Goal: Task Accomplishment & Management: Use online tool/utility

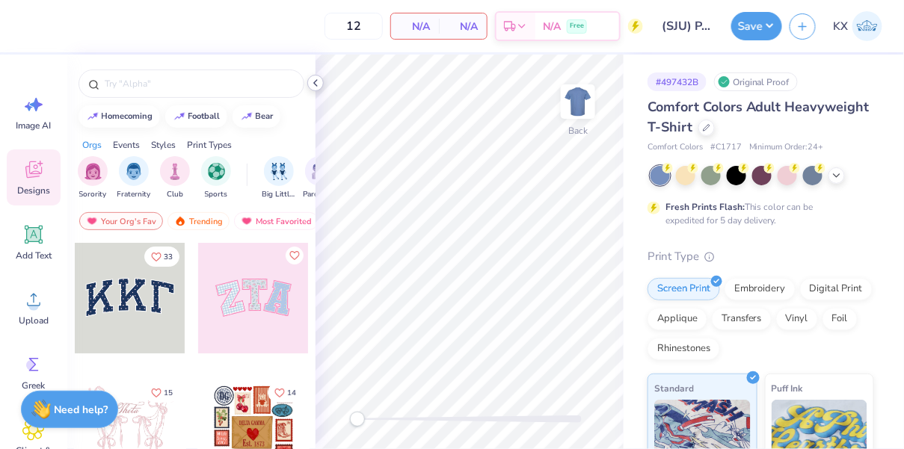
click at [316, 84] on icon at bounding box center [316, 83] width 12 height 12
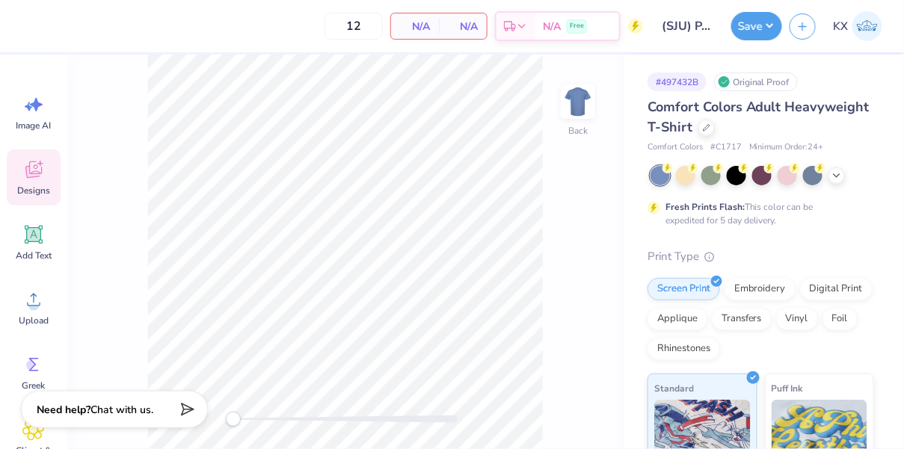
click at [728, 75] on div "Original Proof" at bounding box center [756, 82] width 84 height 19
click at [736, 88] on div "Original Proof" at bounding box center [756, 82] width 84 height 19
click at [708, 129] on icon at bounding box center [706, 126] width 7 height 7
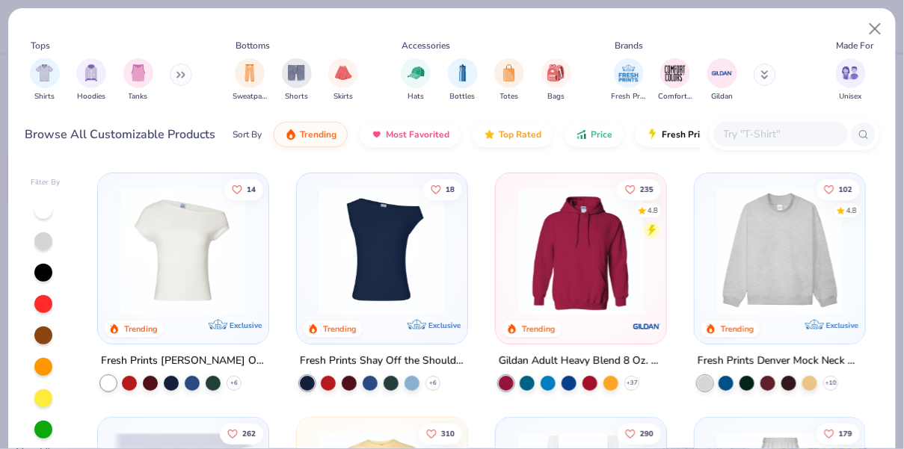
click at [766, 130] on input "text" at bounding box center [779, 134] width 115 height 17
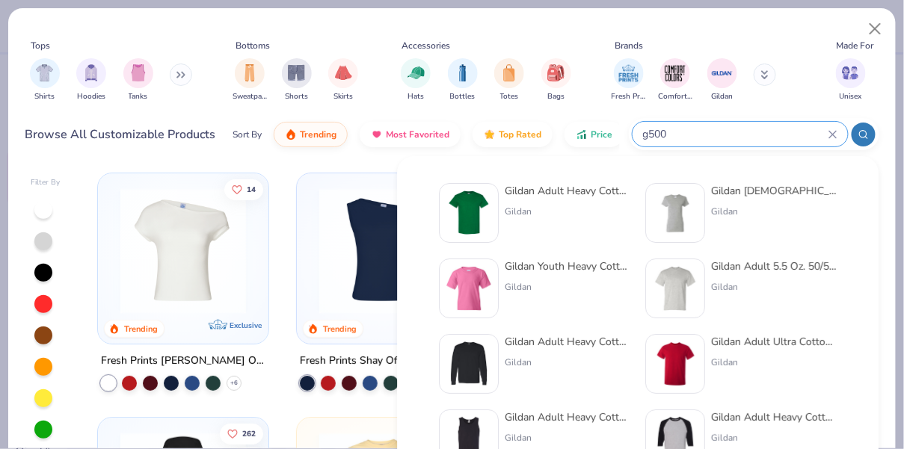
type input "g500"
click at [553, 185] on div "Gildan Adult Heavy Cotton T-Shirt" at bounding box center [568, 191] width 126 height 16
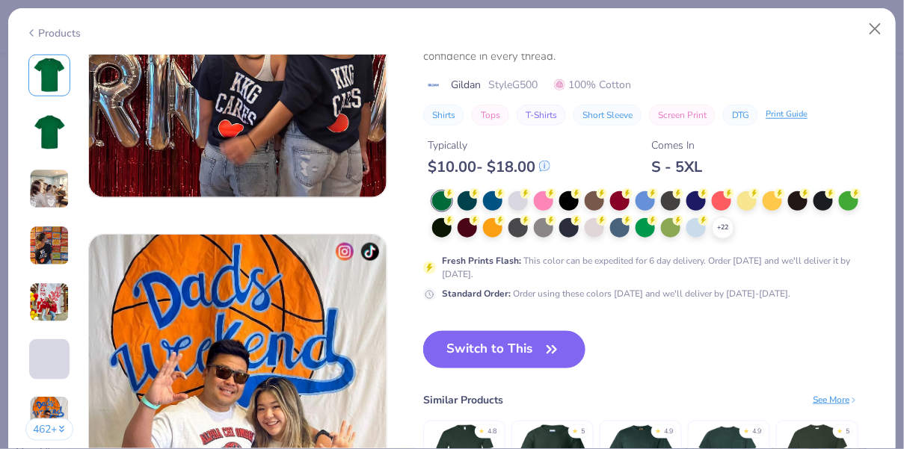
scroll to position [1871, 0]
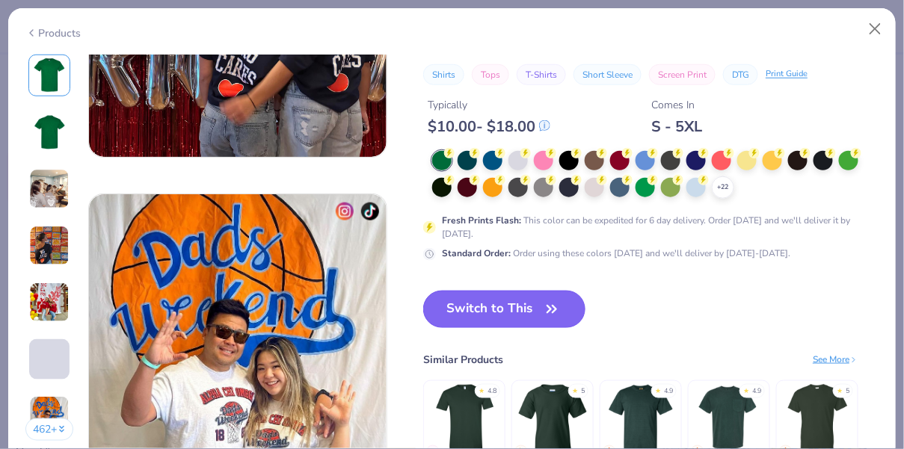
click at [568, 305] on button "Switch to This" at bounding box center [504, 309] width 162 height 37
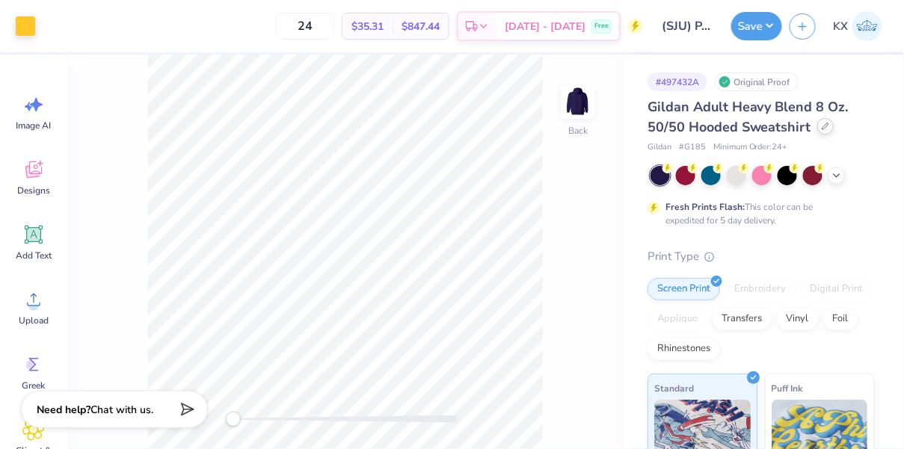
click at [817, 130] on div at bounding box center [825, 126] width 16 height 16
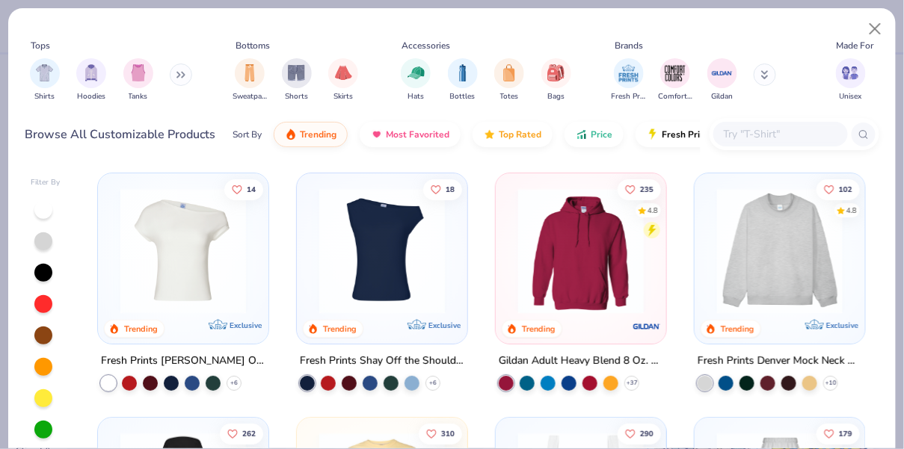
click at [794, 129] on input "text" at bounding box center [779, 134] width 115 height 17
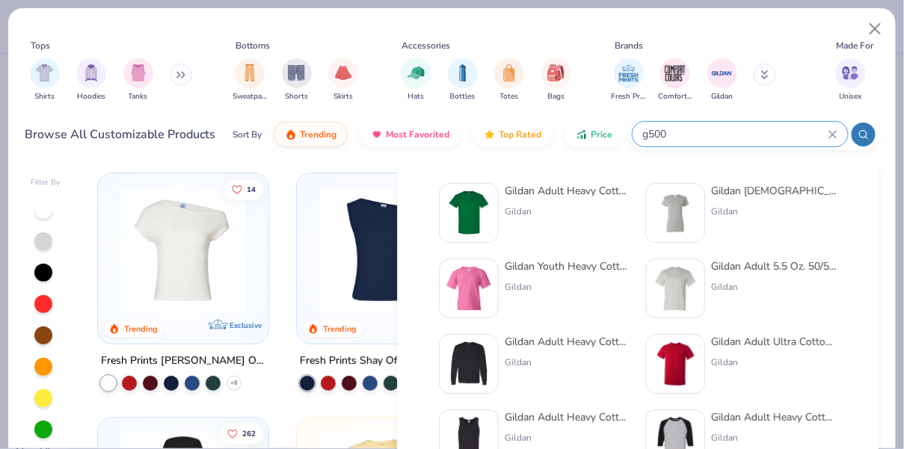
type input "g500"
click at [488, 209] on img at bounding box center [469, 213] width 46 height 46
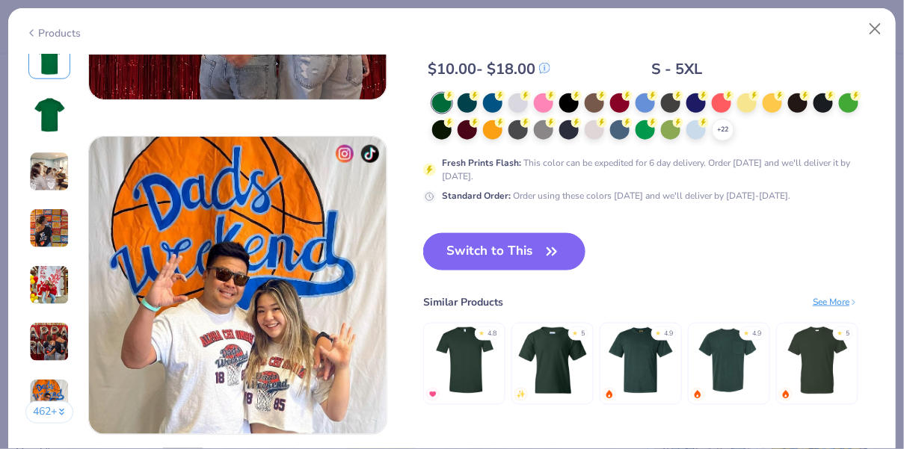
scroll to position [1929, 0]
click at [546, 248] on icon "button" at bounding box center [551, 252] width 21 height 21
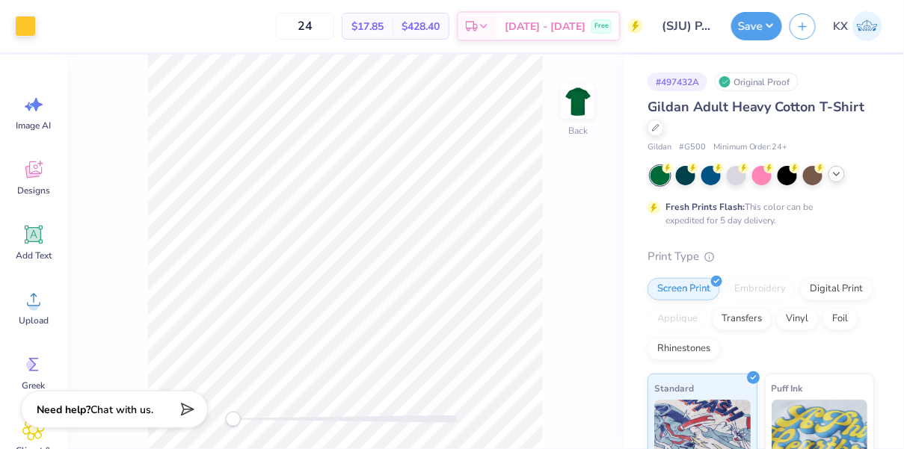
click at [835, 179] on div at bounding box center [837, 174] width 16 height 16
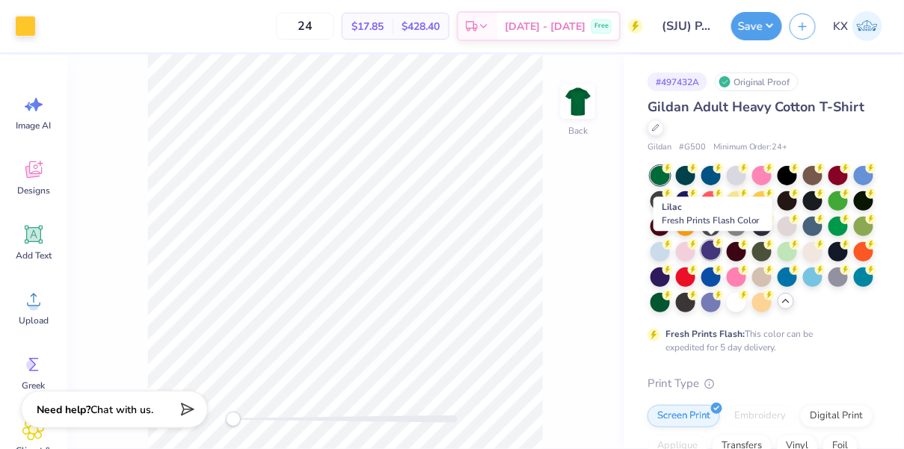
click at [713, 257] on div at bounding box center [711, 250] width 19 height 19
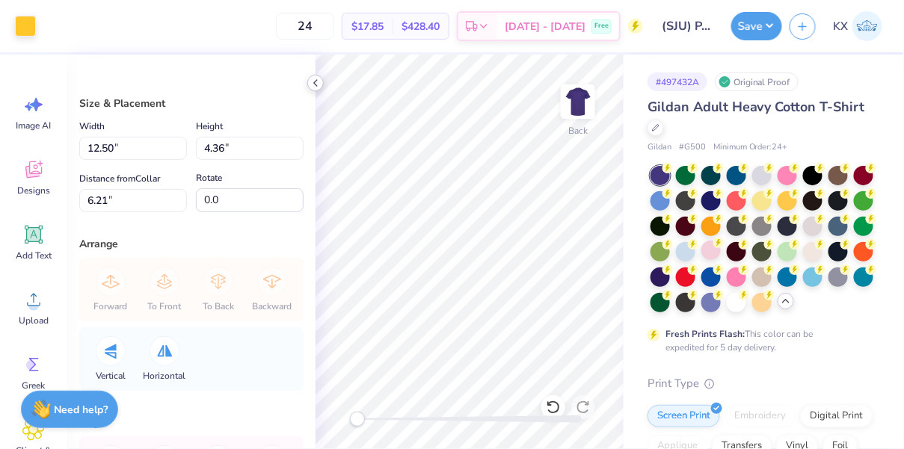
click at [319, 83] on icon at bounding box center [316, 83] width 12 height 12
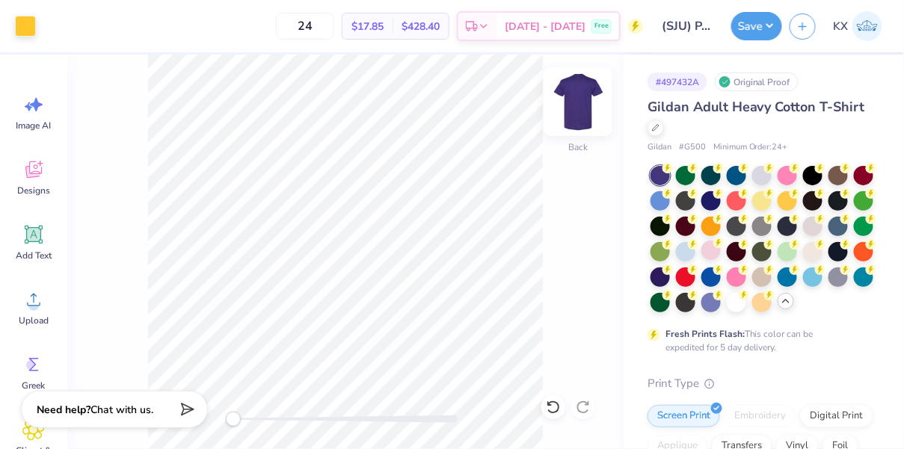
click at [586, 94] on img at bounding box center [578, 102] width 60 height 60
click at [586, 94] on img at bounding box center [578, 102] width 30 height 30
click at [744, 28] on button "Save" at bounding box center [756, 24] width 51 height 28
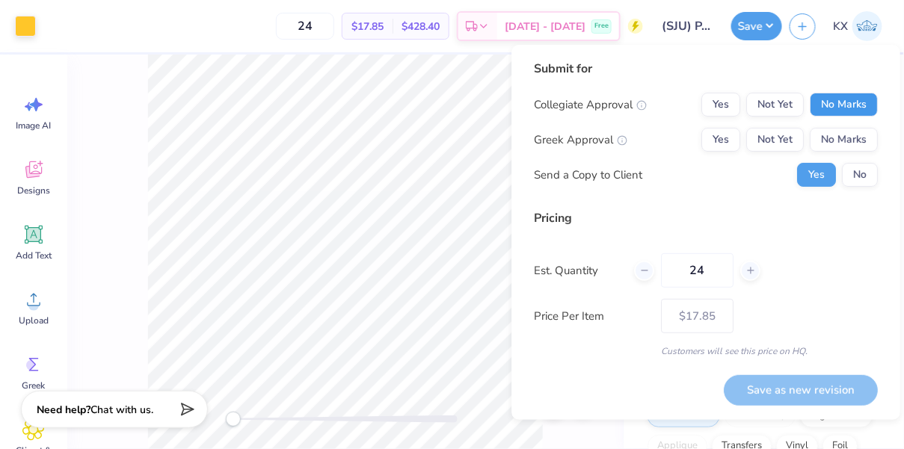
click at [829, 108] on button "No Marks" at bounding box center [844, 105] width 68 height 24
click at [837, 149] on button "No Marks" at bounding box center [844, 140] width 68 height 24
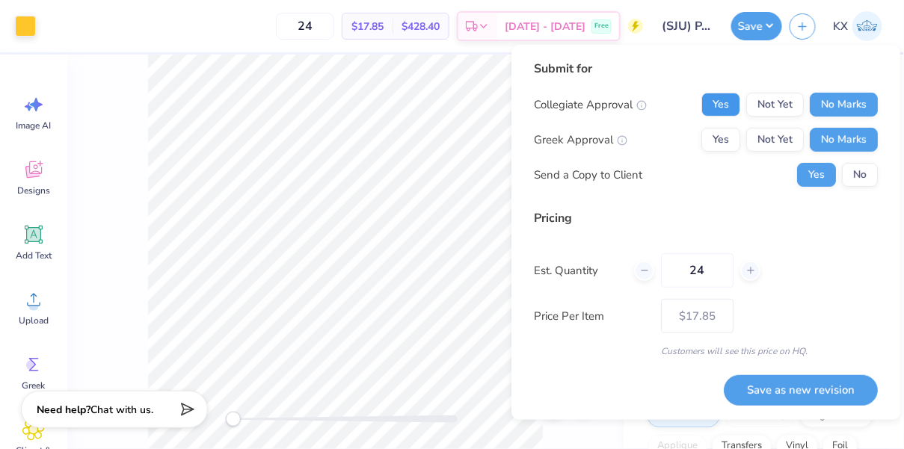
click at [733, 109] on button "Yes" at bounding box center [721, 105] width 39 height 24
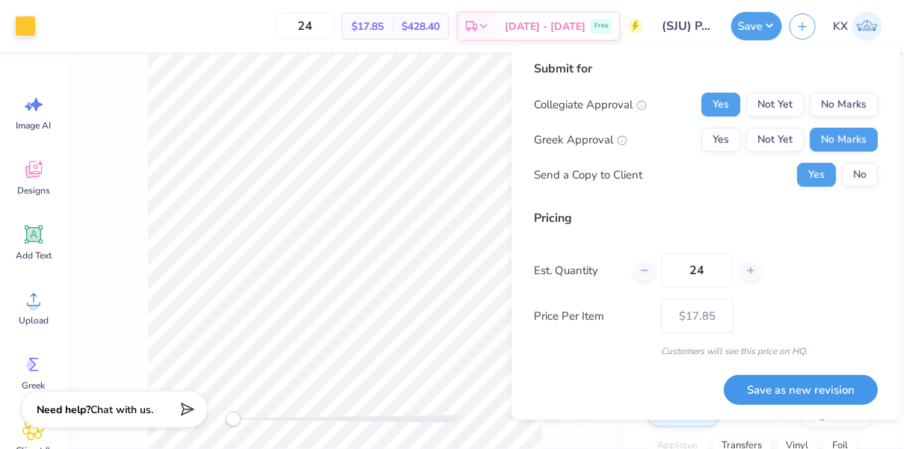
click at [805, 395] on button "Save as new revision" at bounding box center [801, 390] width 154 height 31
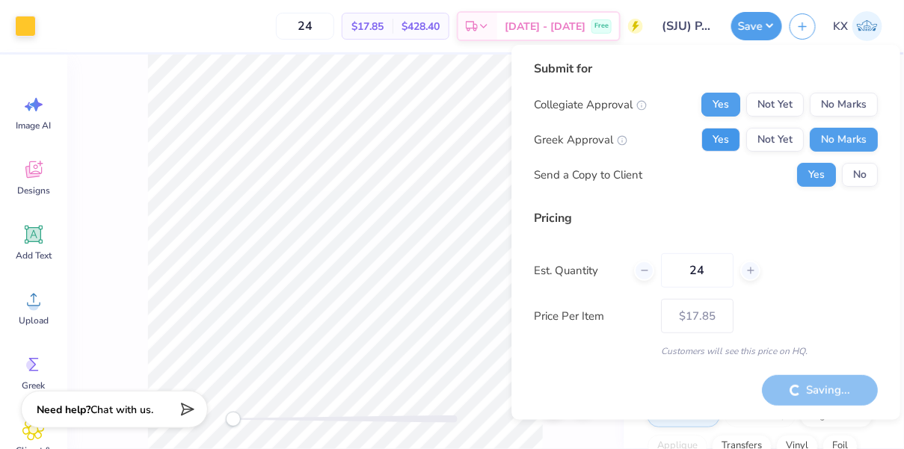
click at [728, 140] on button "Yes" at bounding box center [721, 140] width 39 height 24
click at [853, 93] on button "No Marks" at bounding box center [844, 105] width 68 height 24
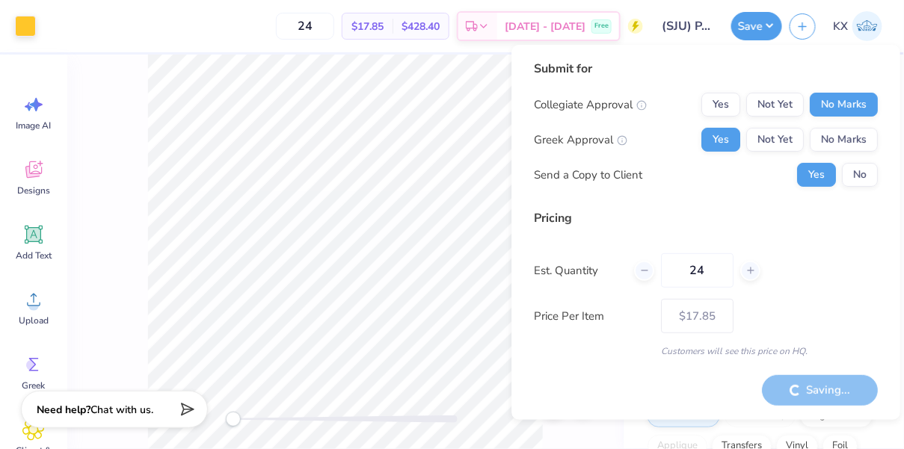
type input "– –"
